Goal: Communication & Community: Share content

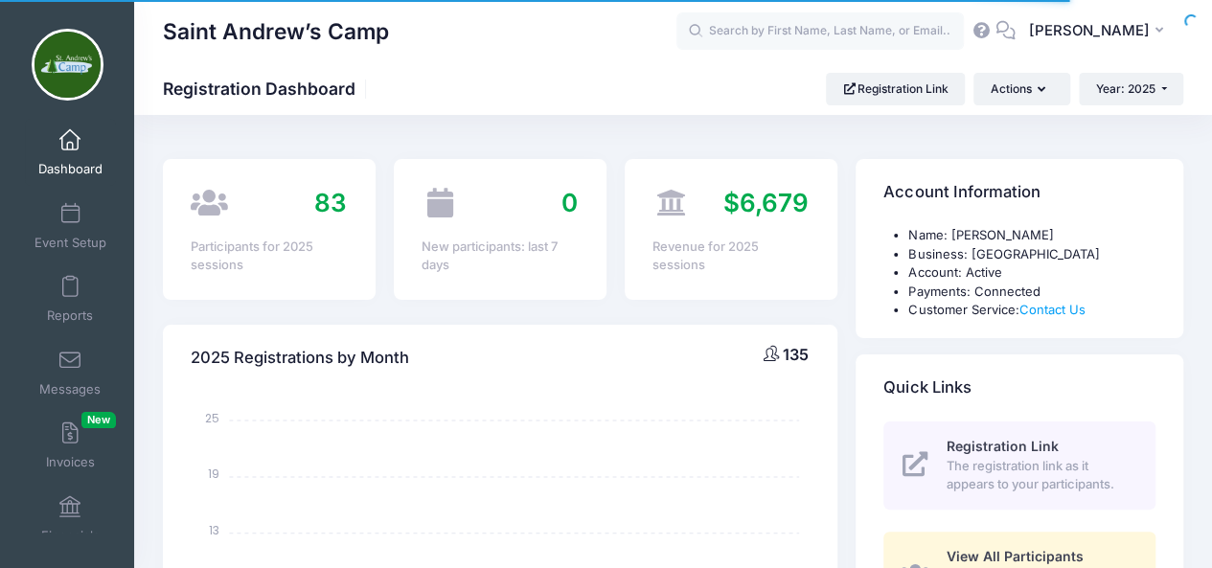
select select
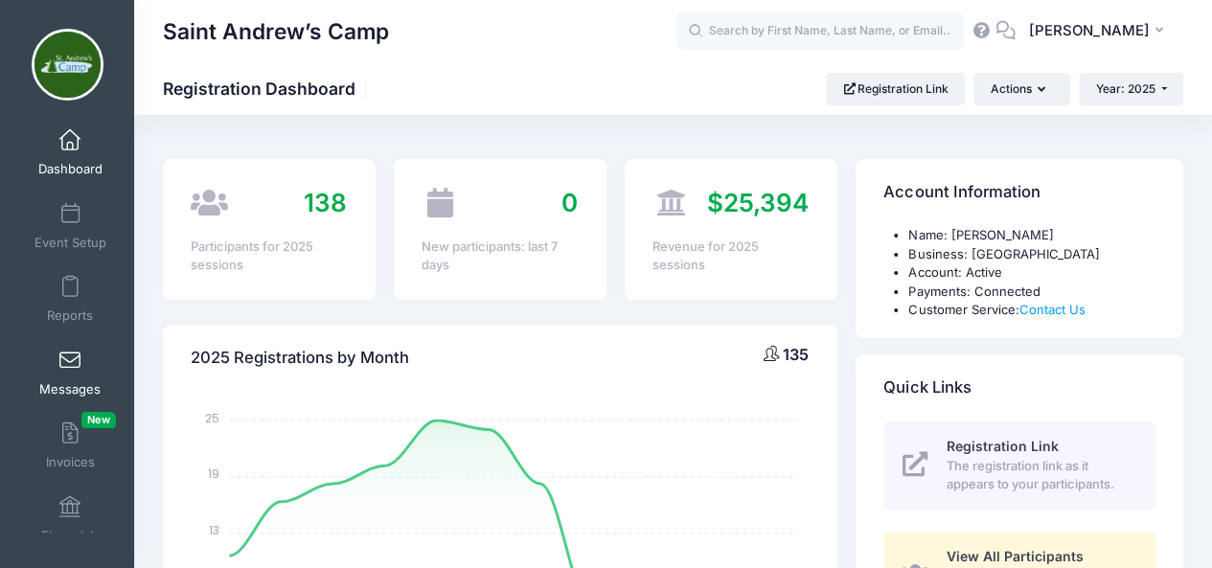
click at [69, 384] on span "Messages" at bounding box center [69, 389] width 61 height 16
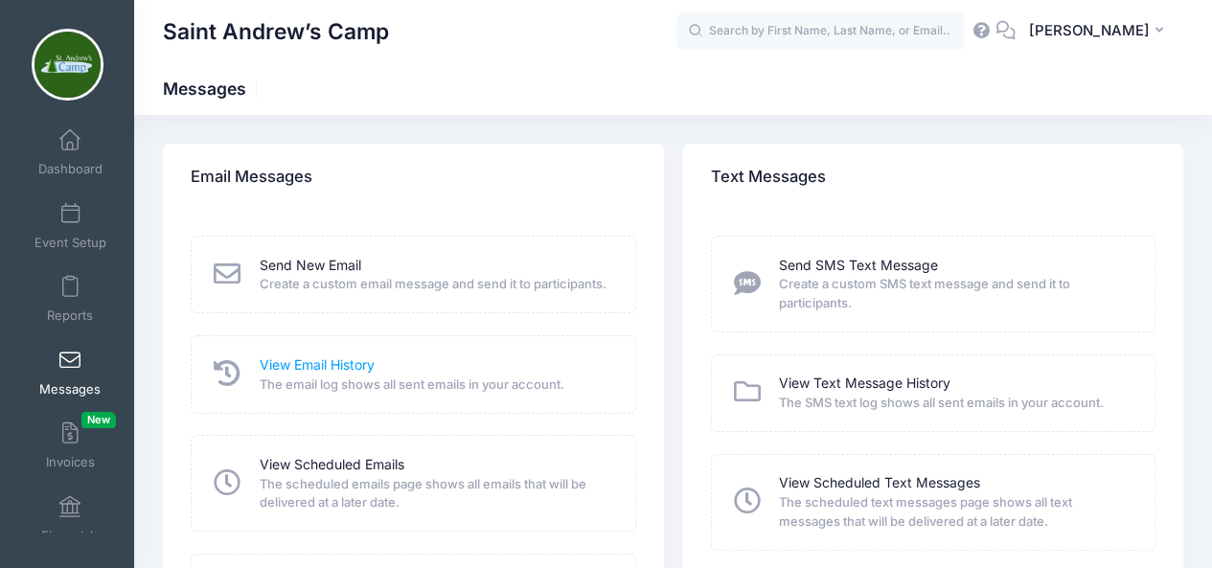
click at [323, 375] on link "View Email History" at bounding box center [317, 365] width 115 height 20
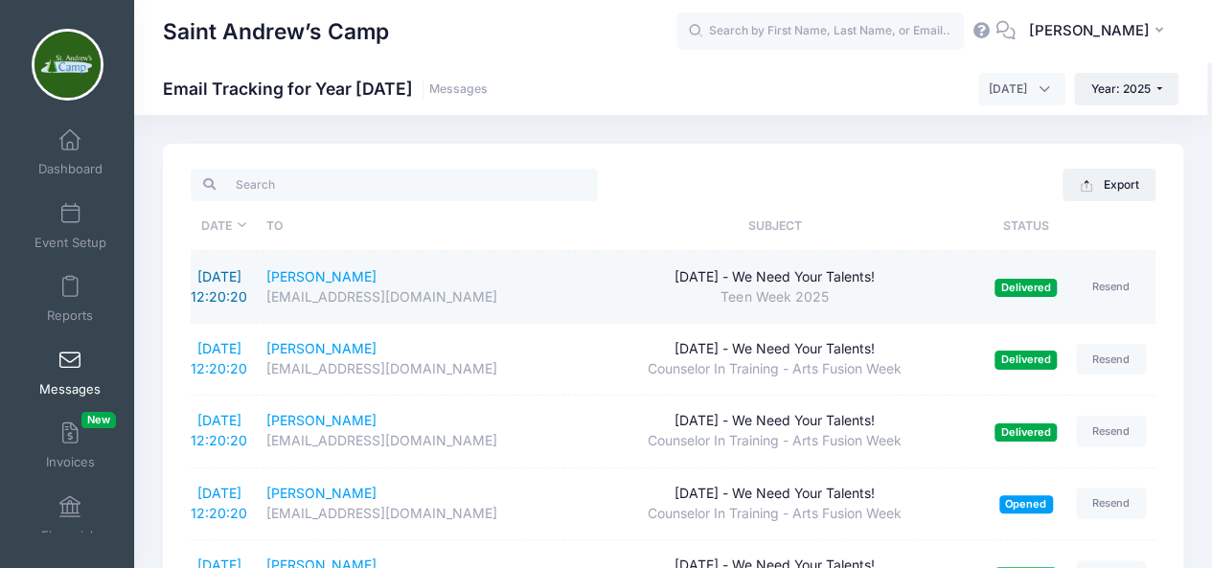
click at [228, 272] on link "9/17/2025 12:20:20" at bounding box center [219, 286] width 57 height 36
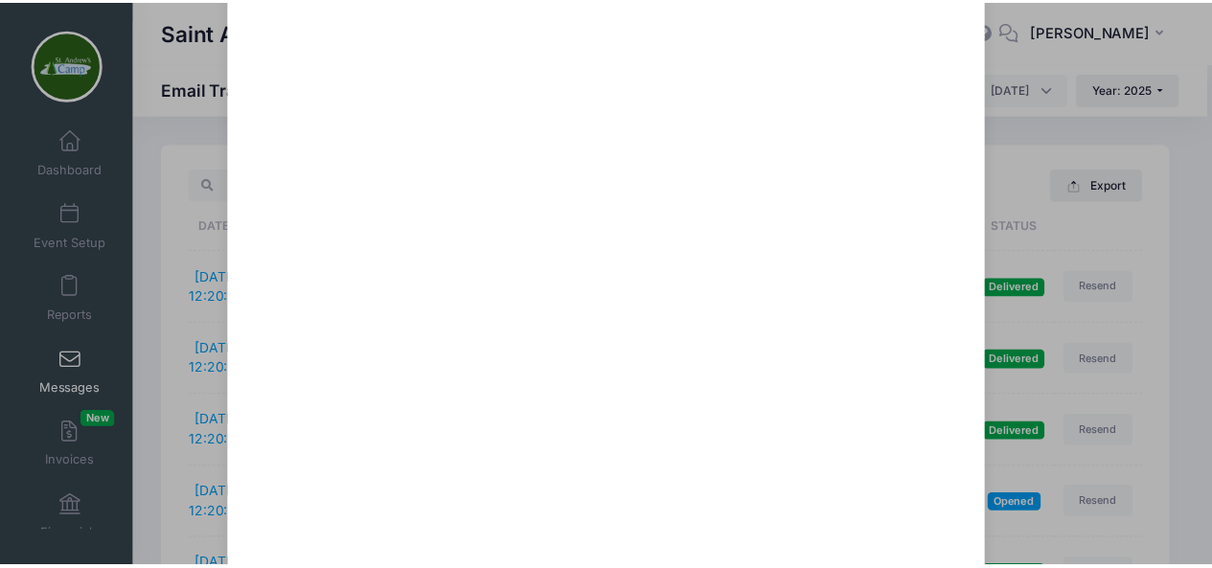
scroll to position [941, 0]
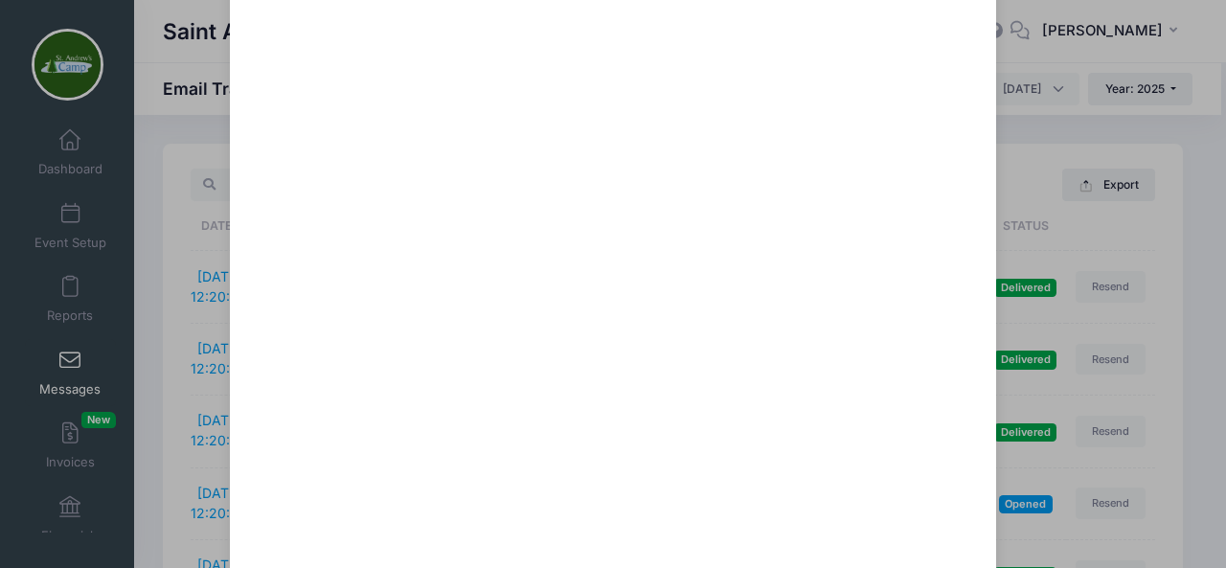
click at [1202, 35] on div "Nov. 1 - We Need Your Talents! Sent: 9/17/2025 12:20:19 Delivered on 12/31/1969…" at bounding box center [613, 284] width 1226 height 568
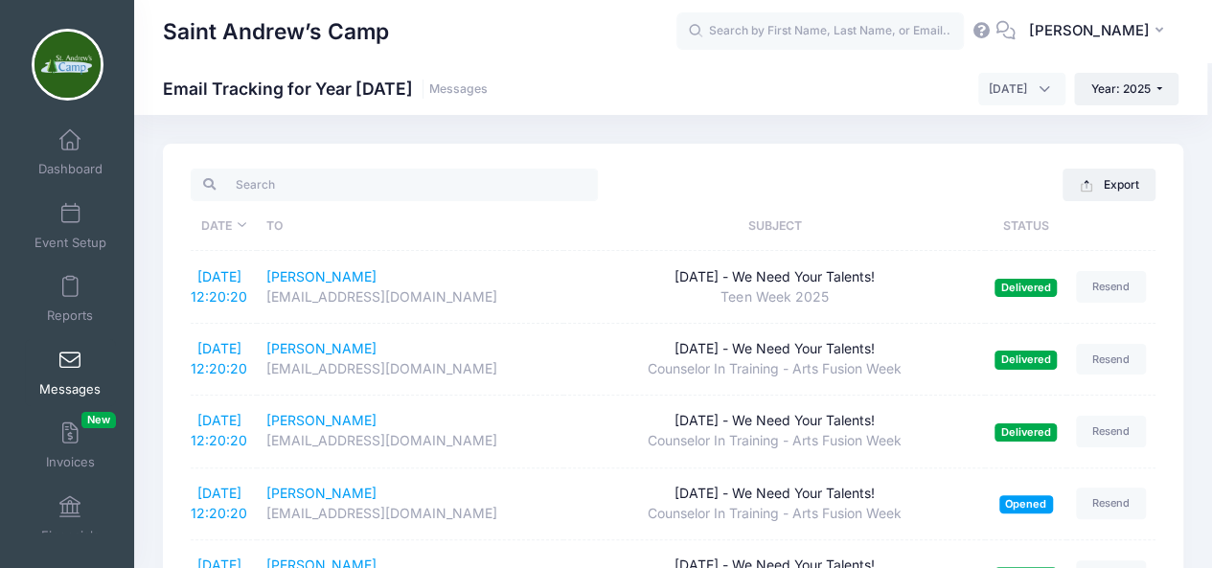
click at [71, 373] on link "Messages" at bounding box center [70, 372] width 91 height 67
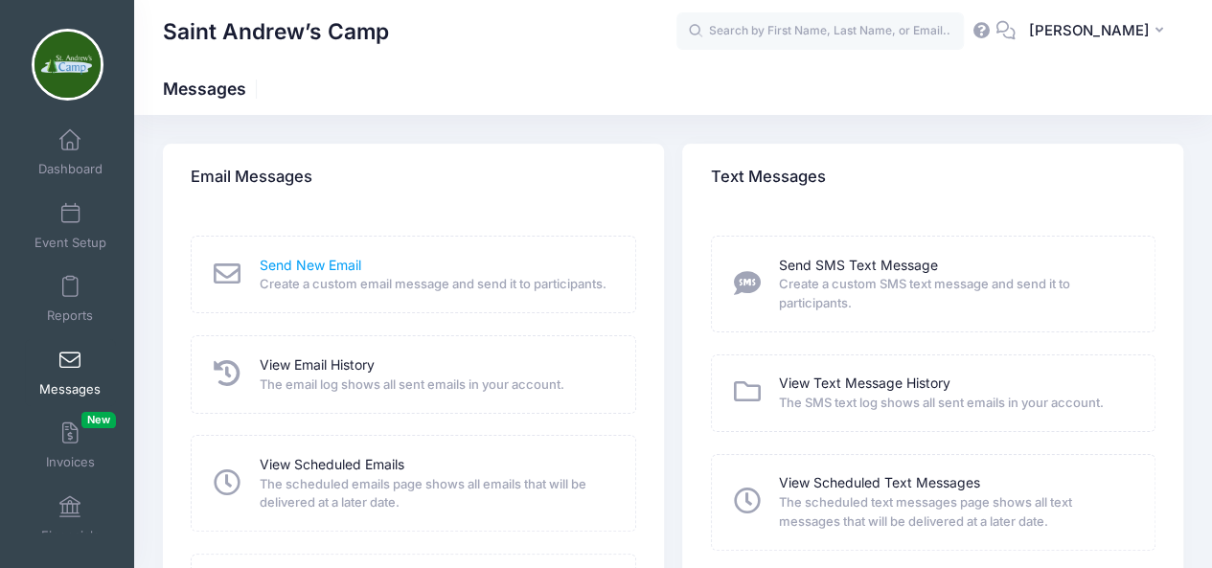
click at [351, 261] on link "Send New Email" at bounding box center [311, 266] width 102 height 20
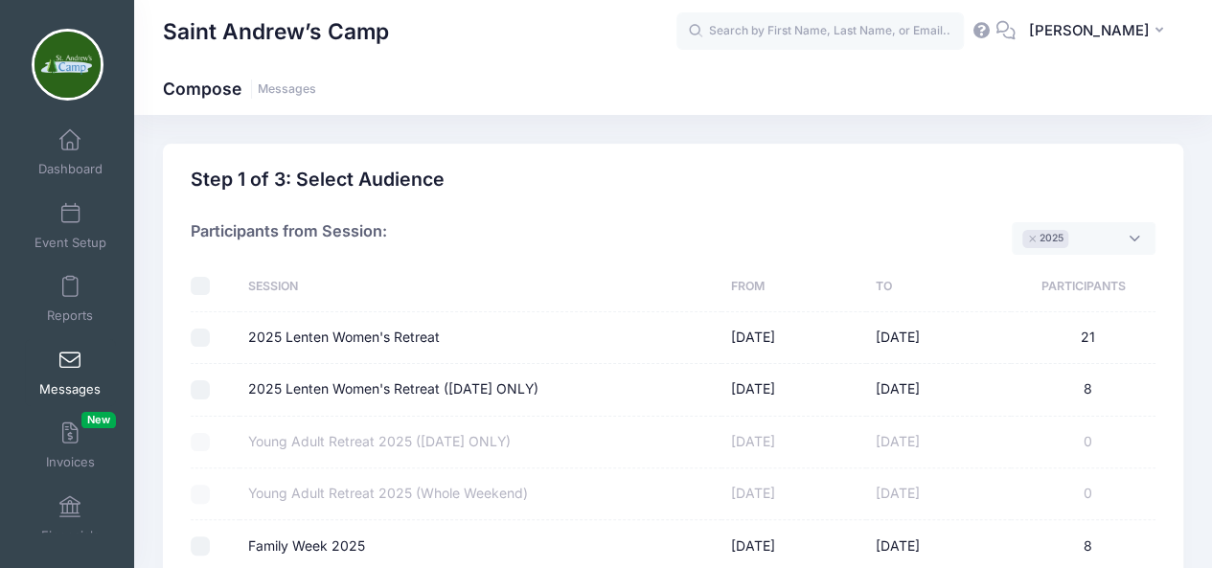
click at [197, 277] on input "checkbox" at bounding box center [200, 286] width 19 height 19
checkbox input "true"
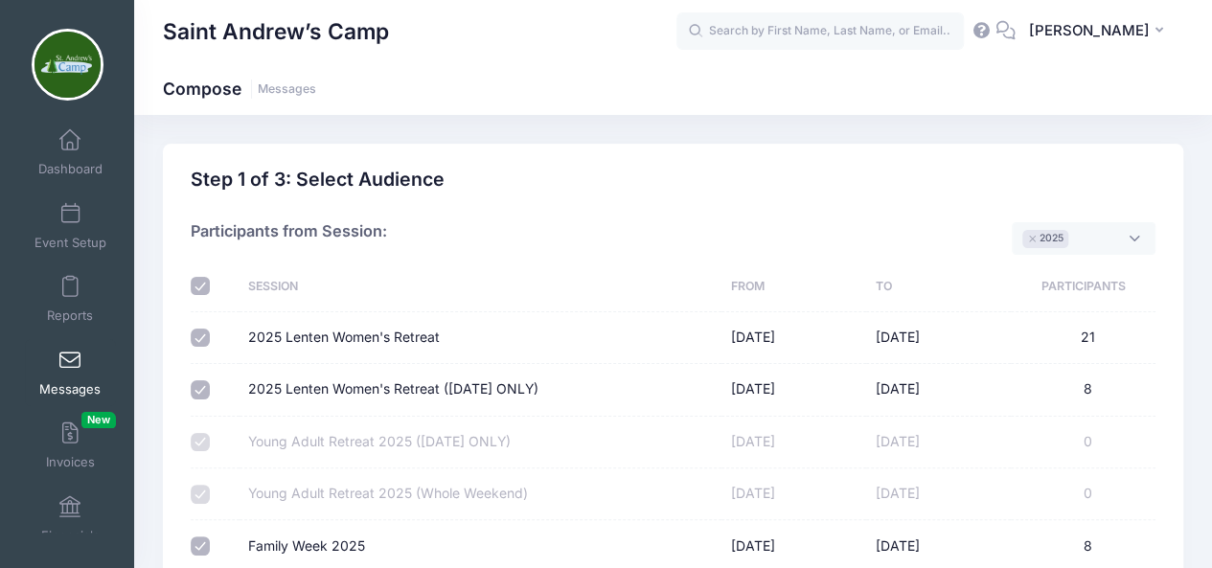
checkbox input "true"
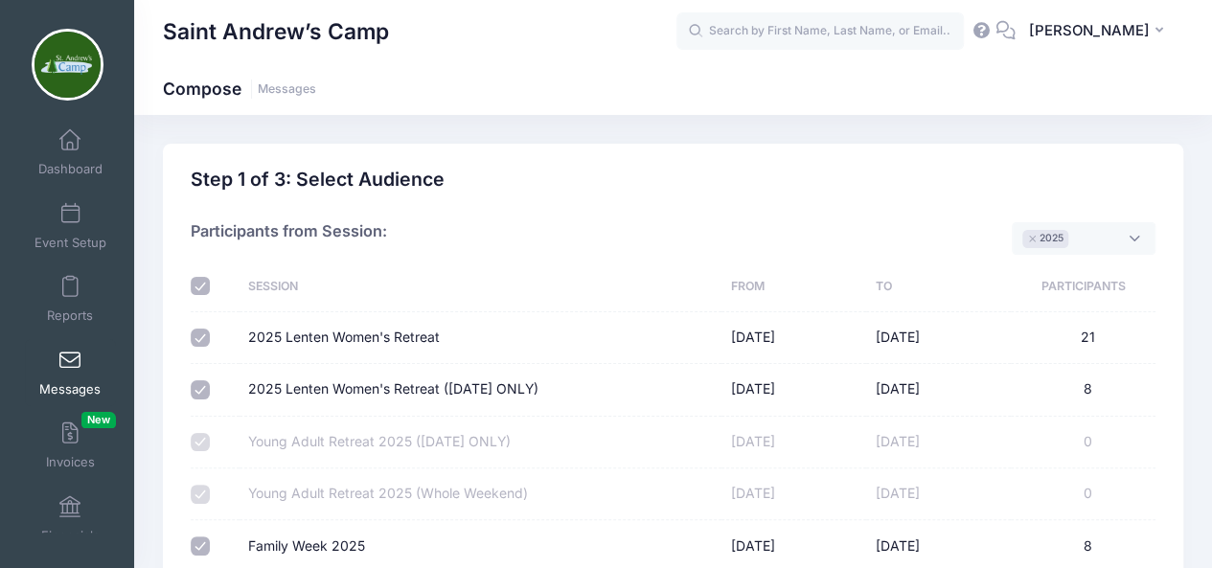
checkbox input "true"
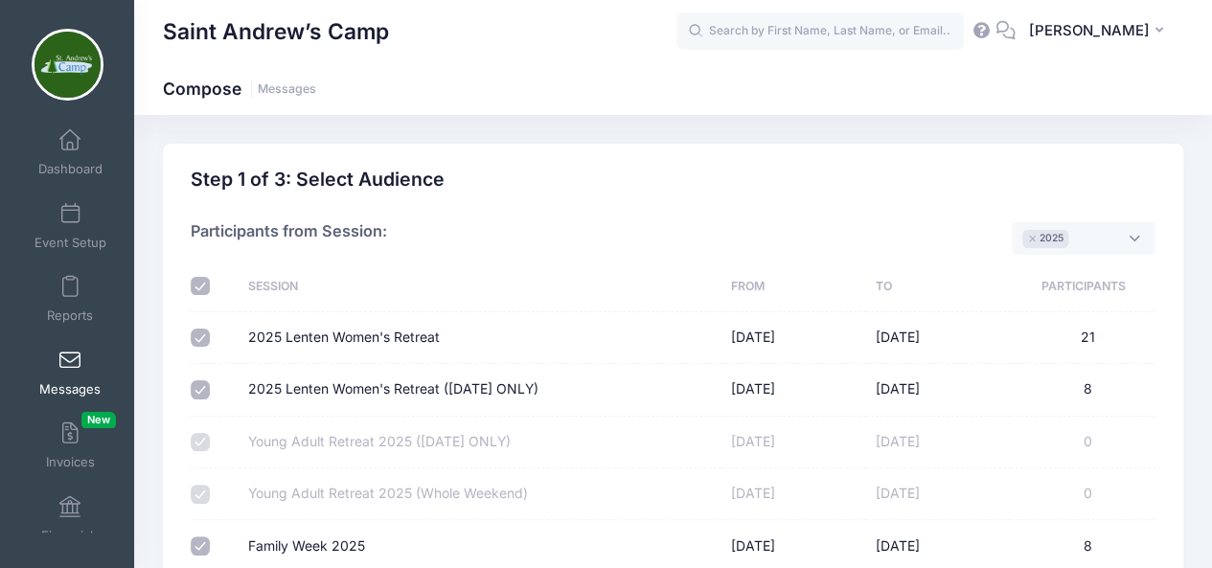
checkbox input "true"
click at [204, 332] on input "2025 Lenten Women's Retreat" at bounding box center [200, 338] width 19 height 19
checkbox input "false"
click at [196, 384] on input "2025 Lenten Women's Retreat ([DATE] ONLY)" at bounding box center [200, 389] width 19 height 19
checkbox input "false"
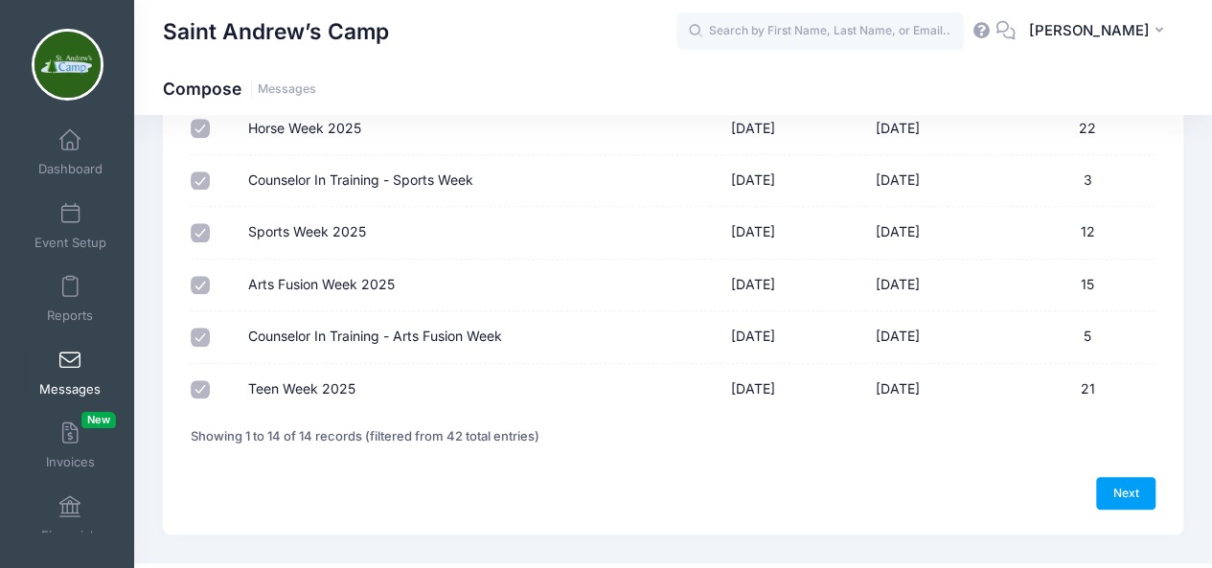
scroll to position [660, 0]
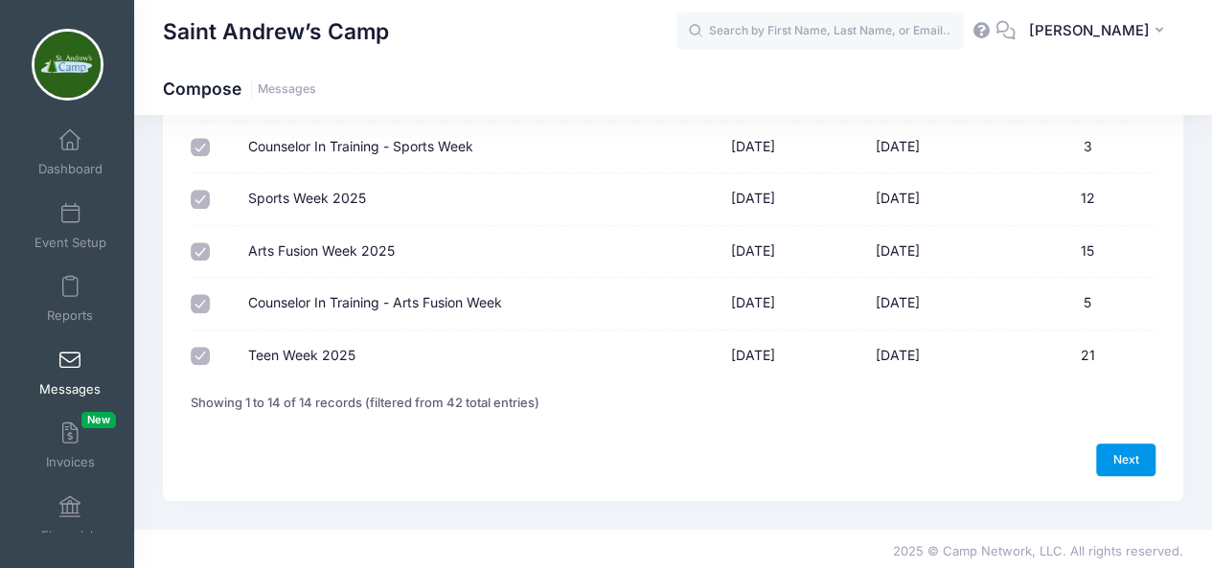
click at [1145, 461] on link "Next" at bounding box center [1125, 459] width 59 height 33
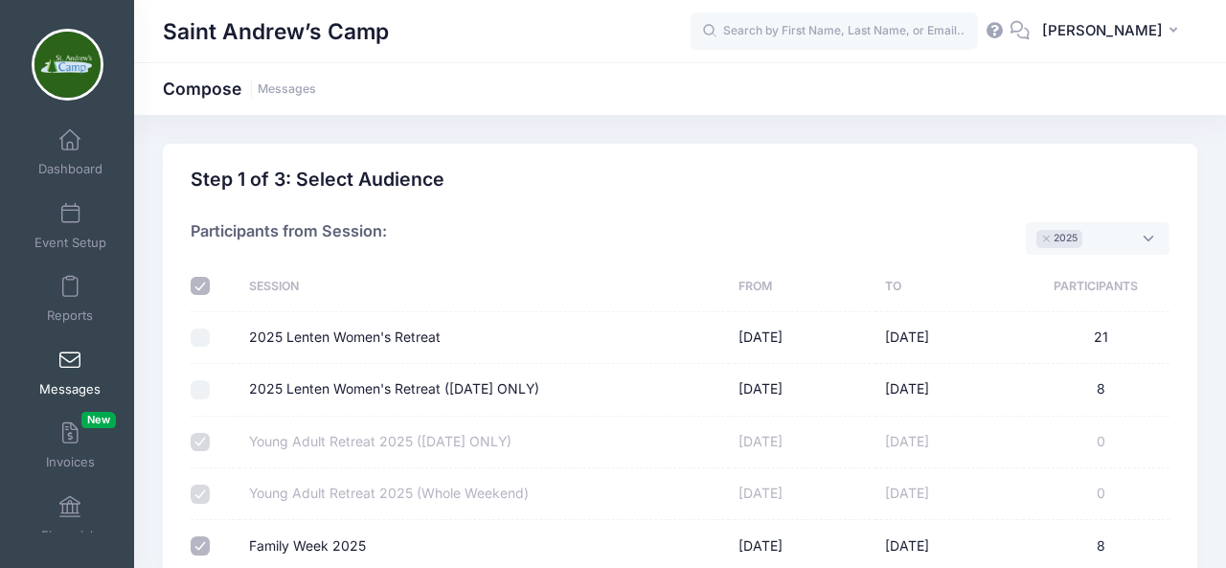
select select "50"
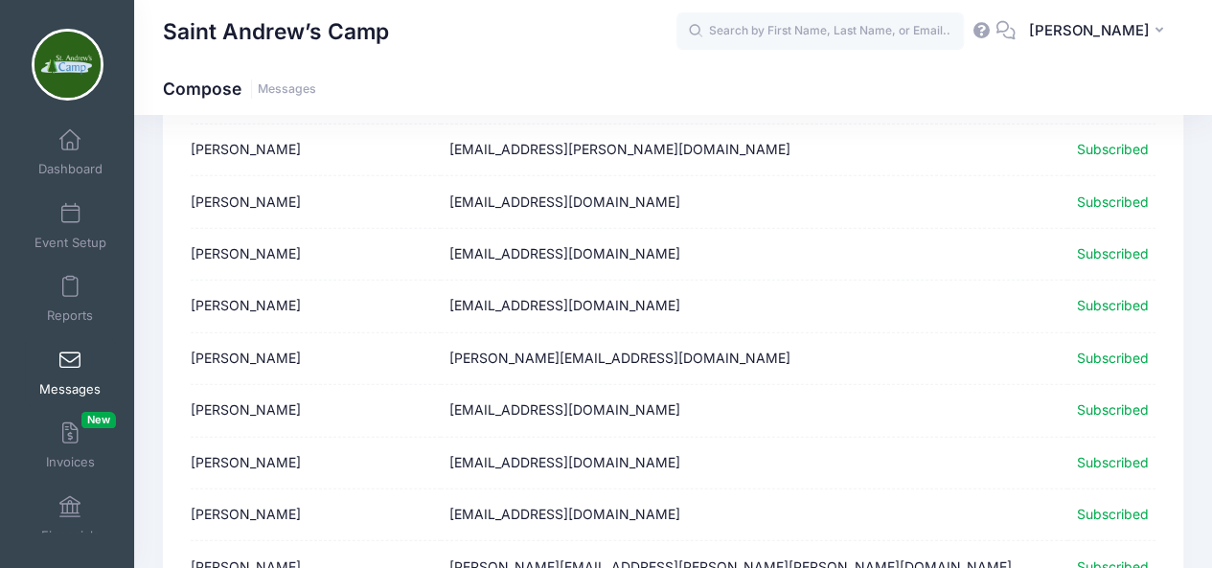
scroll to position [2518, 0]
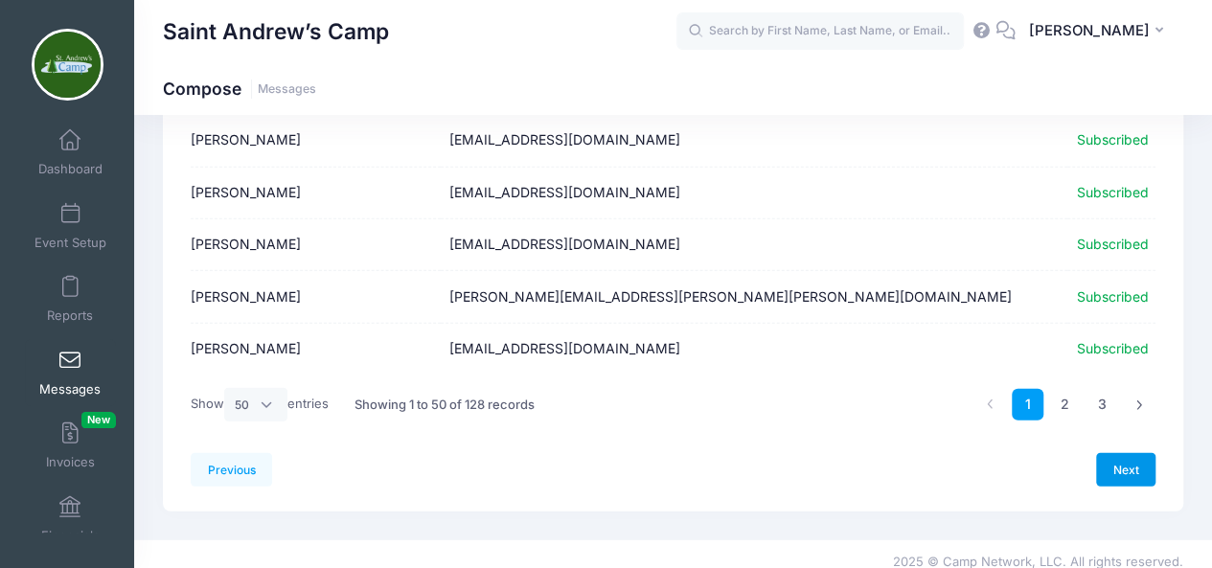
click at [1128, 454] on link "Next" at bounding box center [1125, 469] width 59 height 33
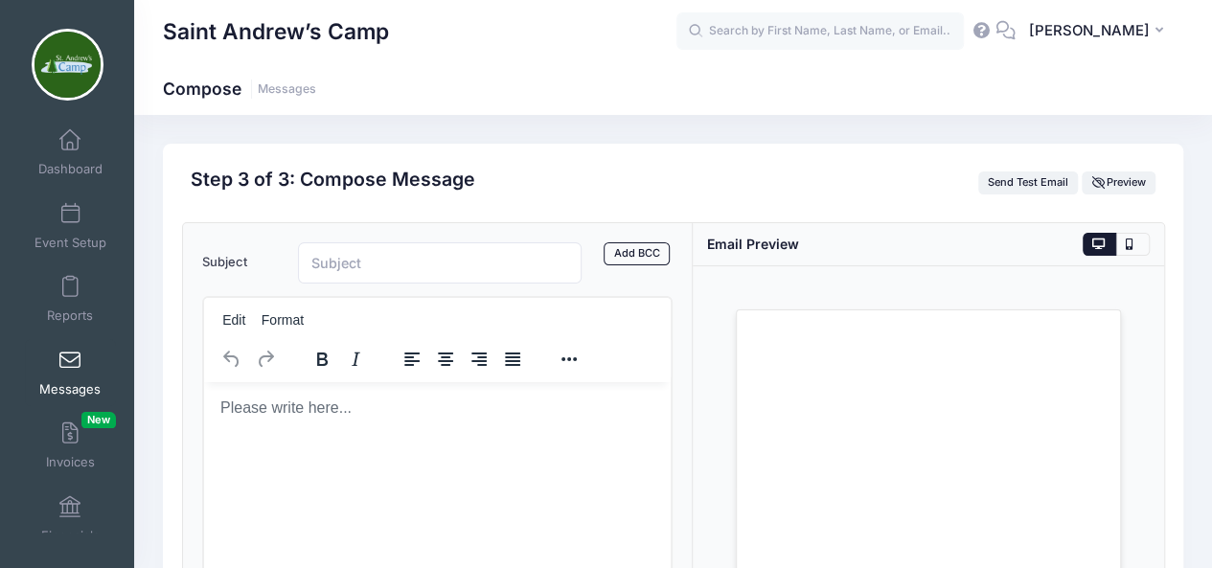
scroll to position [0, 0]
click at [288, 433] on html at bounding box center [436, 407] width 467 height 52
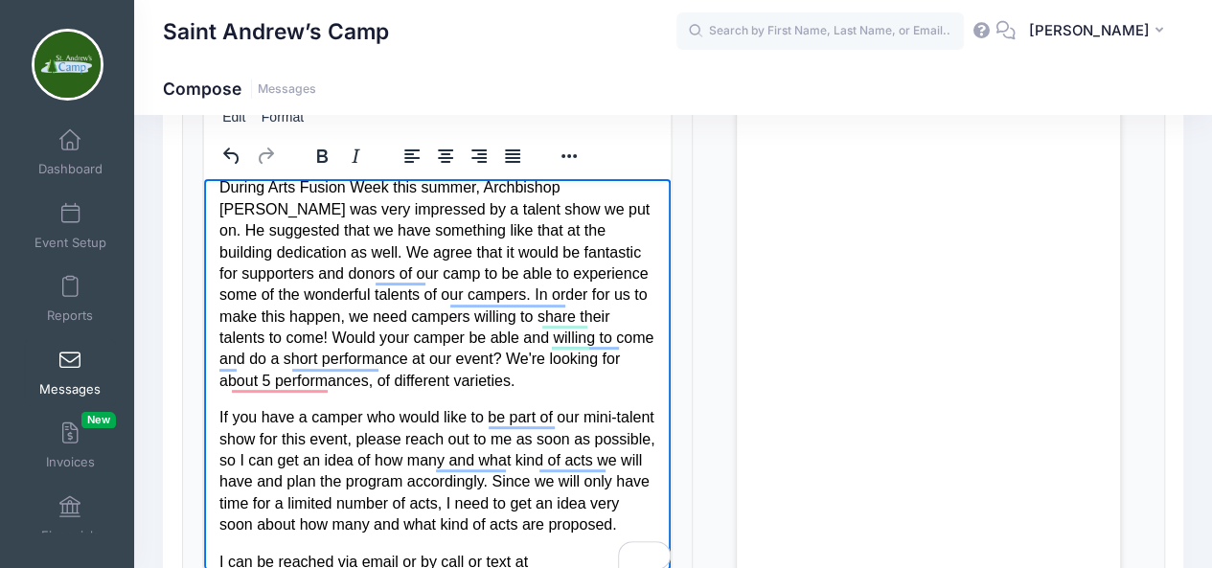
scroll to position [161, 0]
click at [588, 356] on p "During Arts Fusion Week this summer, Archbishop [PERSON_NAME] was very impresse…" at bounding box center [436, 283] width 437 height 215
click at [547, 379] on p "During Arts Fusion Week this summer, Archbishop [PERSON_NAME] was very impresse…" at bounding box center [436, 283] width 437 height 215
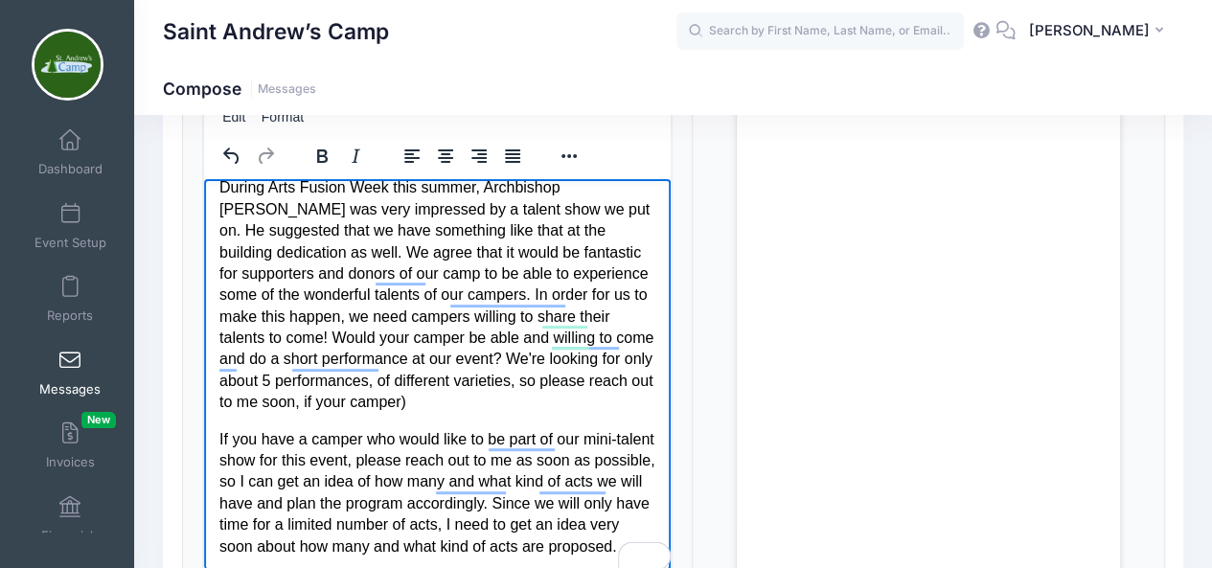
click at [472, 402] on p "During Arts Fusion Week this summer, Archbishop [PERSON_NAME] was very impresse…" at bounding box center [436, 294] width 437 height 236
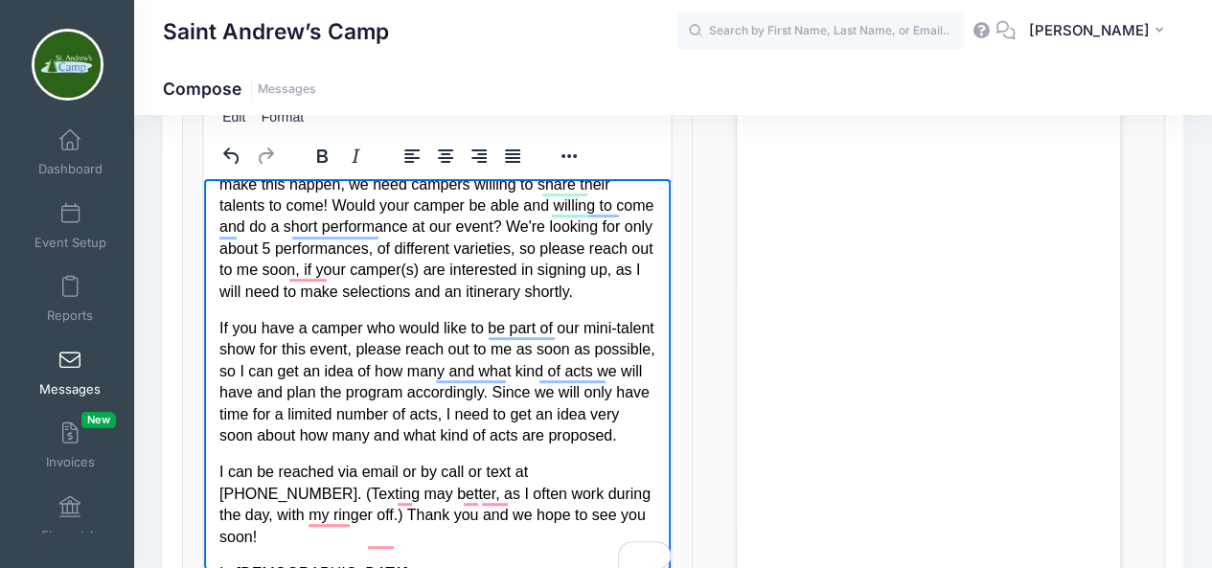
scroll to position [286, 0]
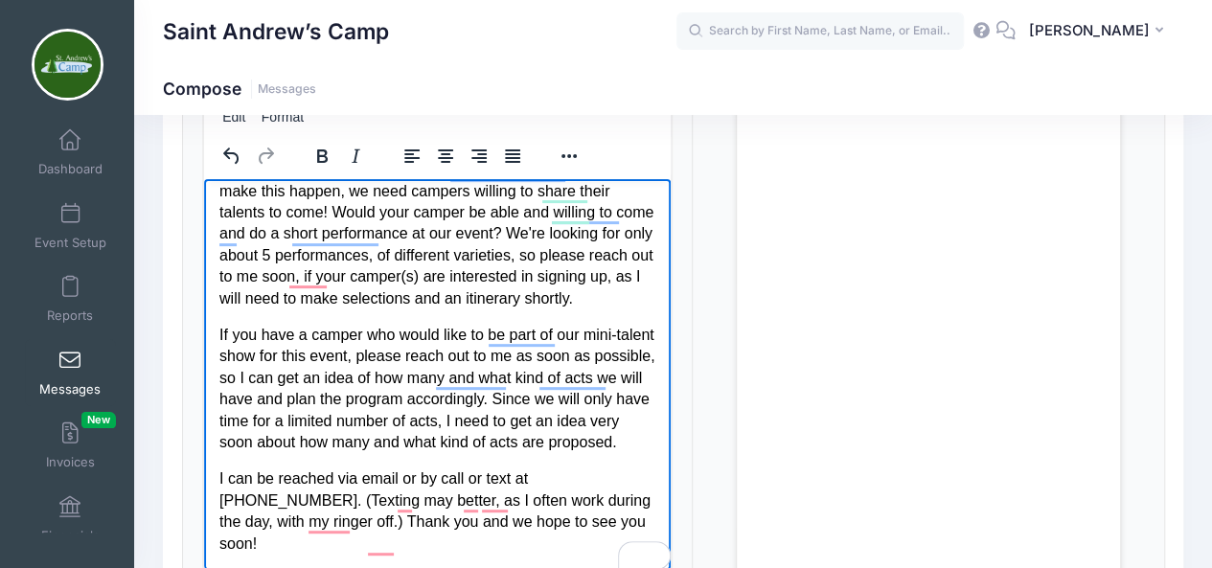
click at [476, 234] on p "During Arts Fusion Week this summer, Archbishop [PERSON_NAME] was very impresse…" at bounding box center [436, 180] width 437 height 258
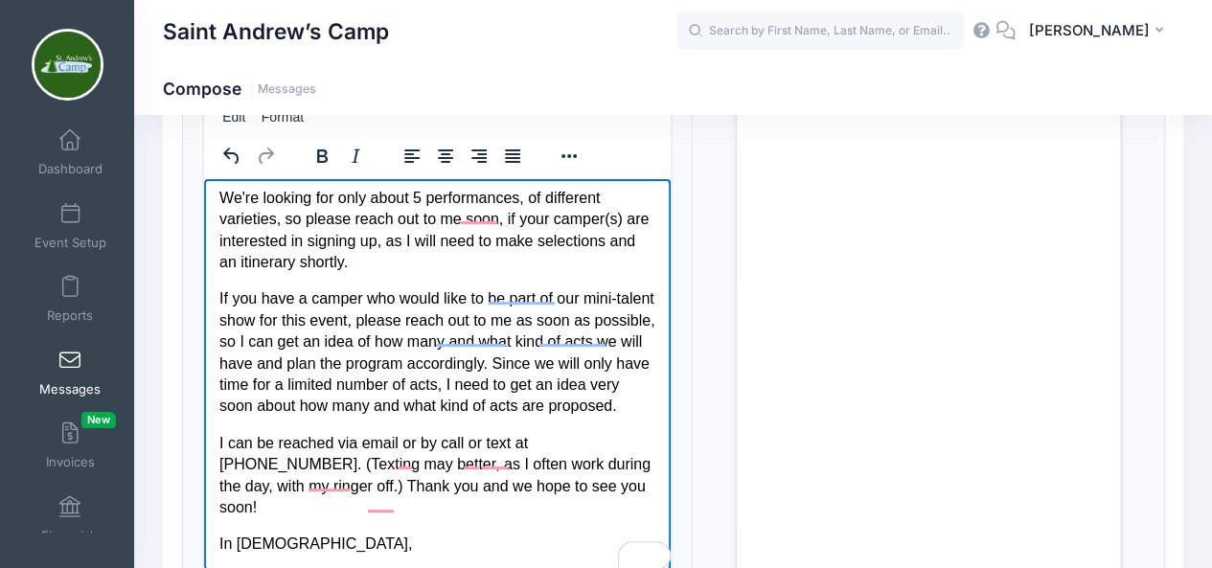
scroll to position [366, 0]
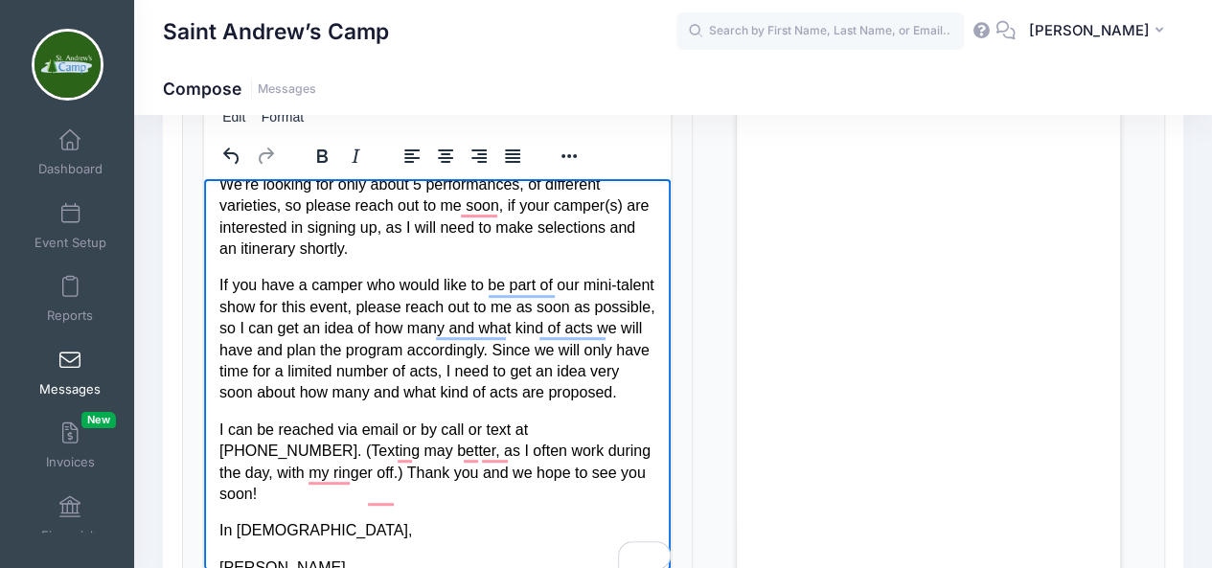
click at [218, 282] on p "If you have a camper who would like to be part of our mini-talent show for this…" at bounding box center [436, 338] width 437 height 128
drag, startPoint x: 217, startPoint y: 280, endPoint x: 351, endPoint y: 411, distance: 186.9
click at [351, 402] on p "If you have a camper who would like to be part of our mini-talent show for this…" at bounding box center [436, 338] width 437 height 128
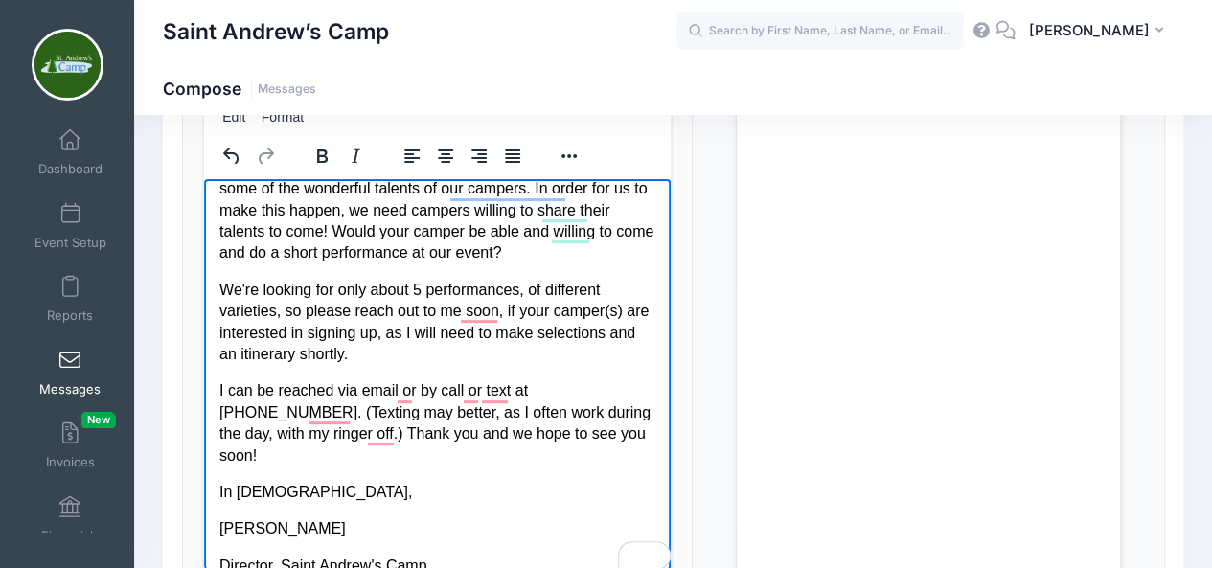
click at [422, 287] on p "We're looking for only about 5 performances, of different varieties, so please …" at bounding box center [436, 322] width 437 height 86
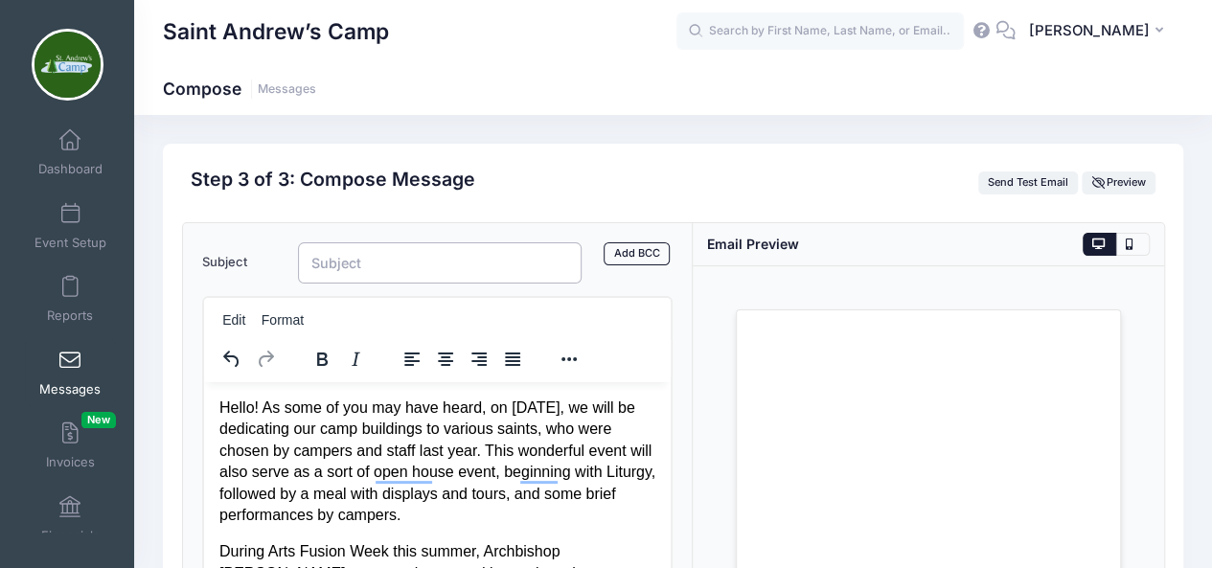
click at [441, 256] on input "Subject" at bounding box center [440, 262] width 284 height 41
click at [441, 256] on input "[DATE] - W" at bounding box center [440, 262] width 284 height 41
click at [467, 264] on input "[DATE] - WE NEED YOUR TALENTS!" at bounding box center [440, 262] width 284 height 41
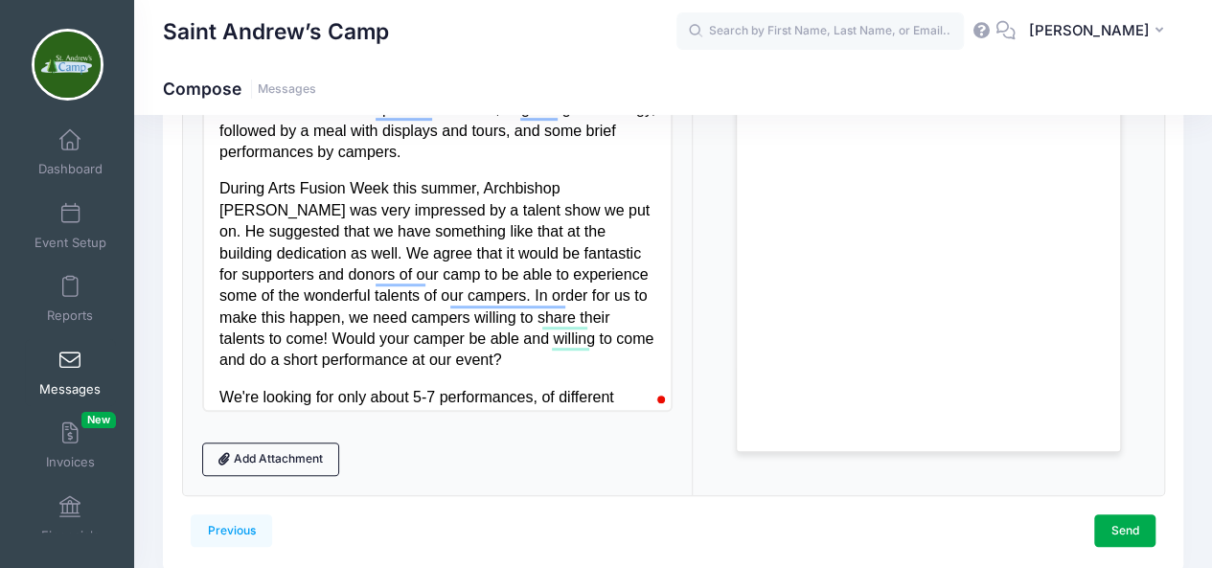
scroll to position [437, 0]
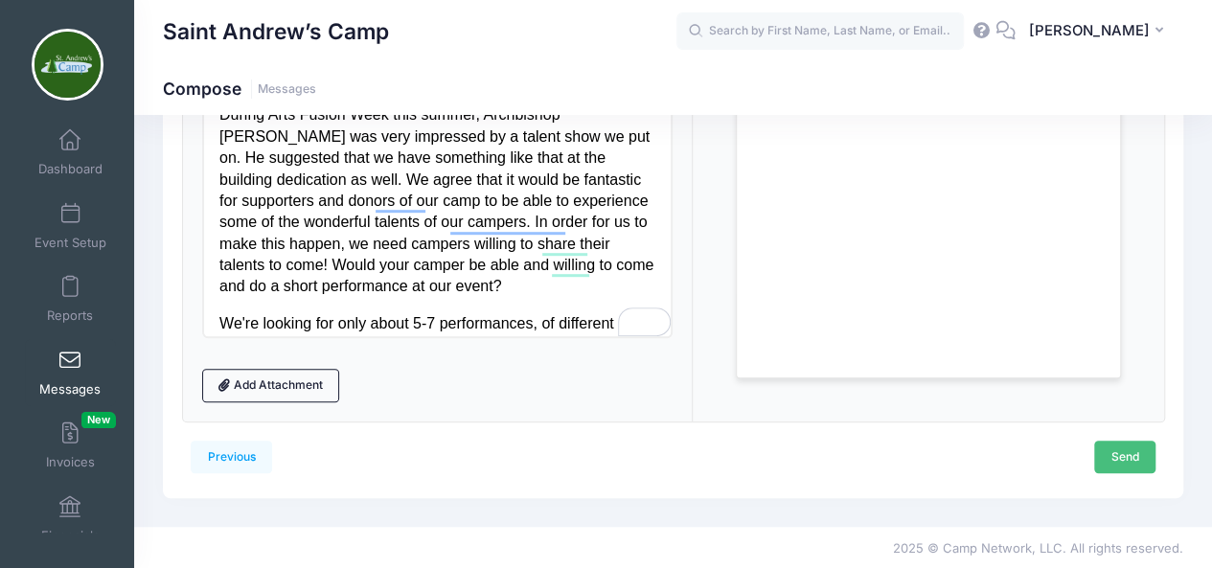
type input "[DATE] - WE NEED YOUR CAMPER'S TALENTS!"
click at [1129, 449] on link "Send" at bounding box center [1124, 457] width 61 height 33
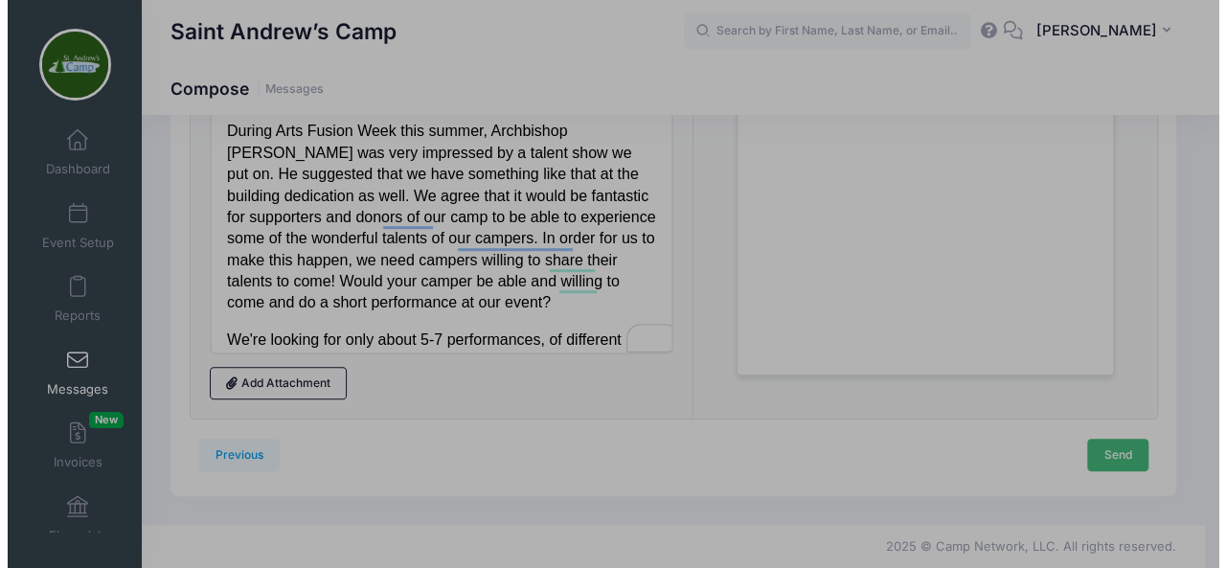
scroll to position [0, 0]
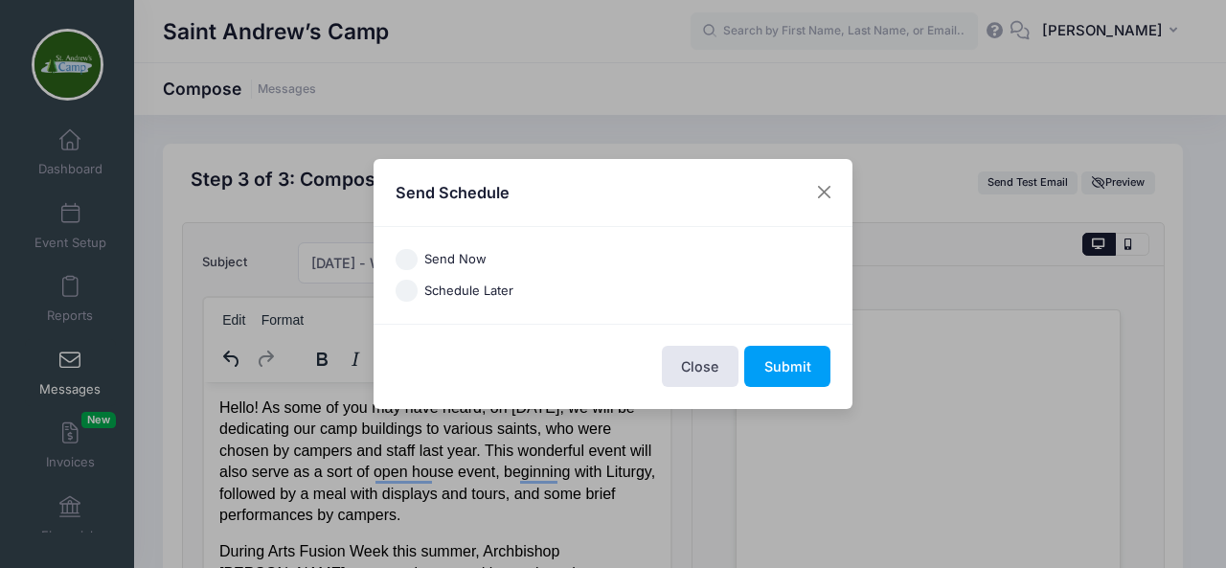
click at [407, 252] on input "Send Now" at bounding box center [407, 260] width 22 height 22
radio input "true"
click at [791, 368] on button "Submit" at bounding box center [787, 366] width 86 height 41
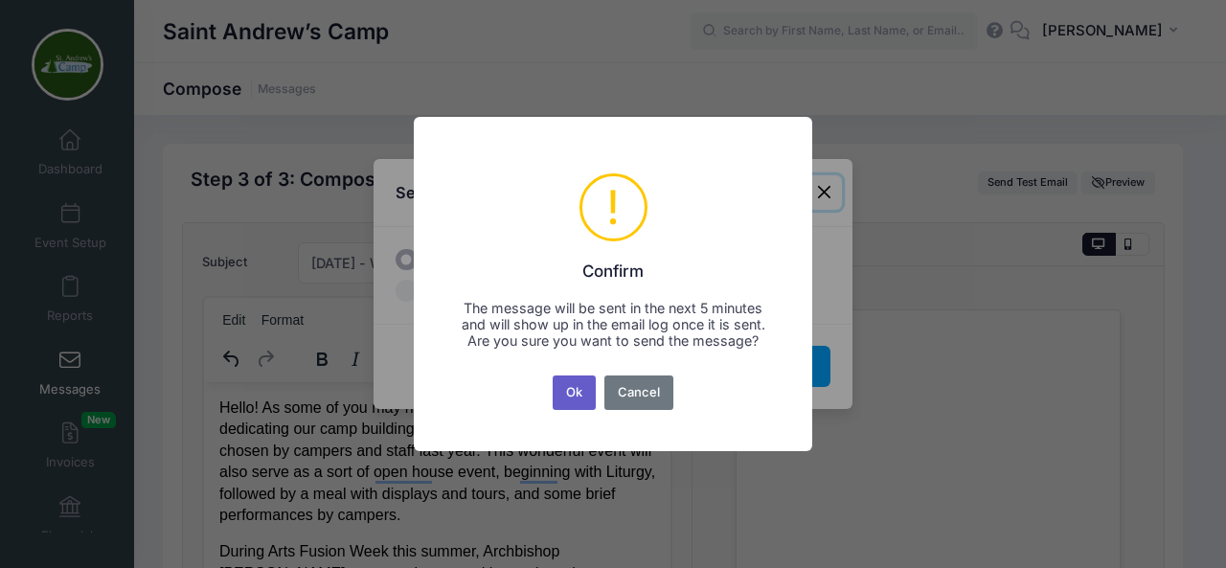
click at [583, 394] on button "Ok" at bounding box center [575, 392] width 44 height 34
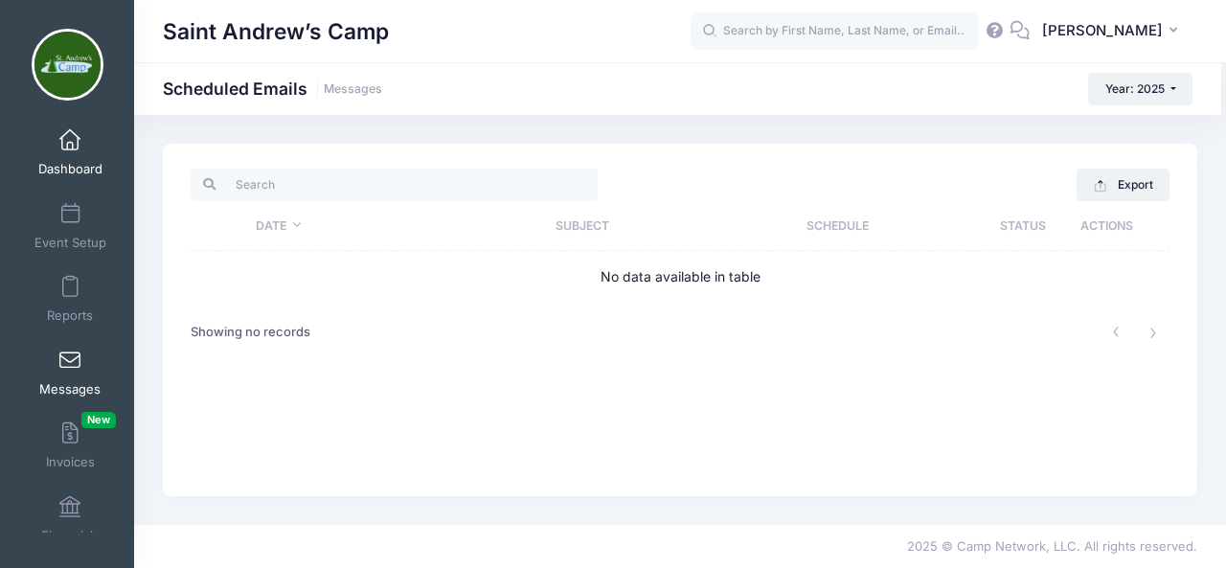
click at [70, 150] on span at bounding box center [70, 140] width 0 height 21
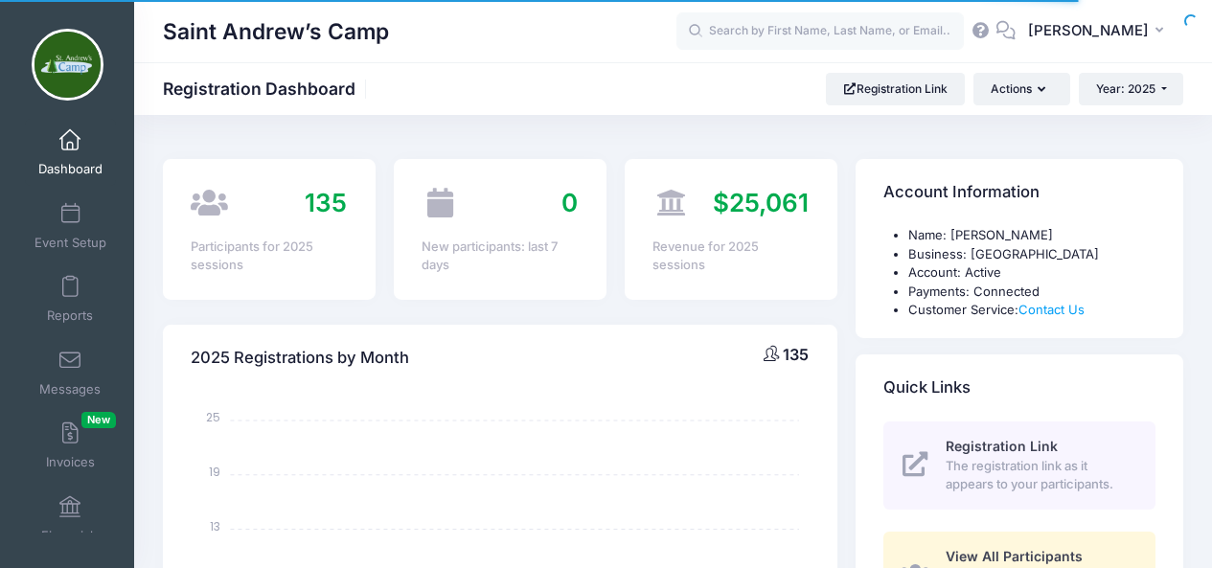
select select
